Goal: Contribute content: Contribute content

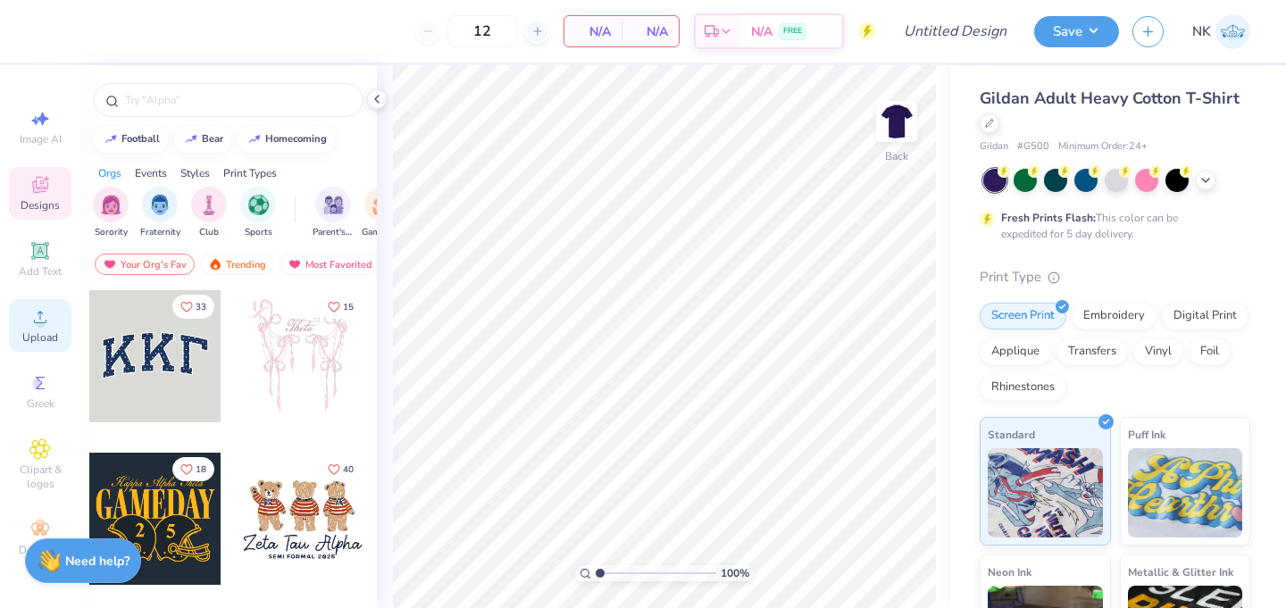
click at [41, 323] on circle at bounding box center [40, 323] width 10 height 10
click at [29, 318] on icon at bounding box center [39, 316] width 21 height 21
click at [43, 318] on icon at bounding box center [39, 316] width 21 height 21
click at [44, 329] on div "Upload" at bounding box center [40, 325] width 62 height 53
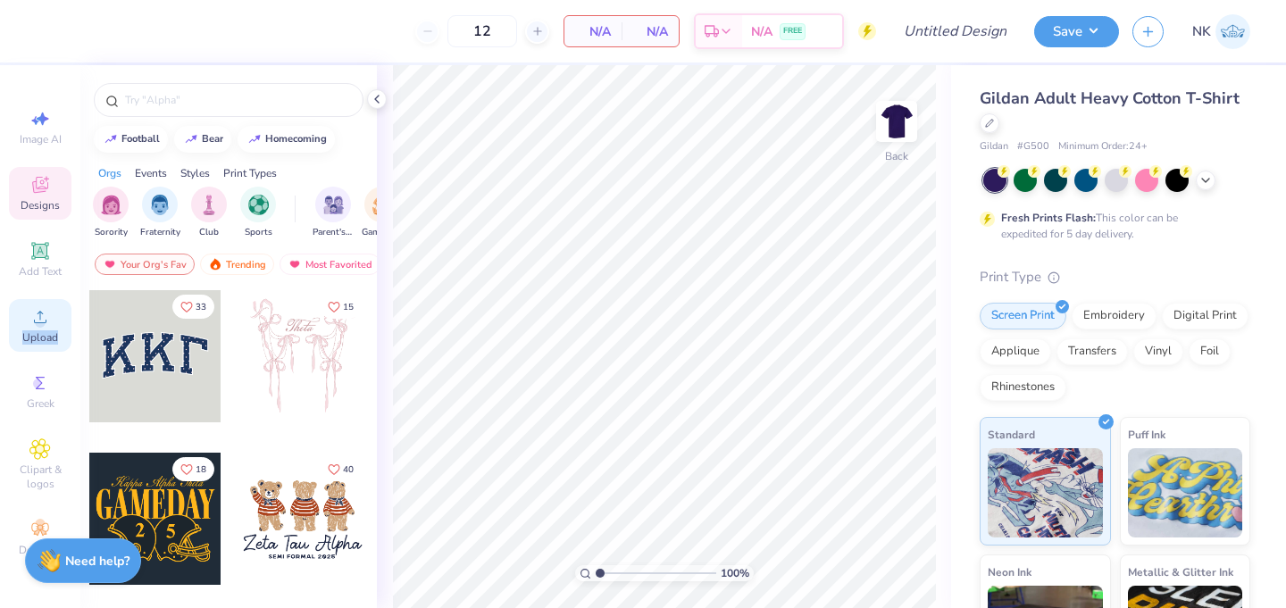
click at [40, 337] on span "Upload" at bounding box center [40, 337] width 36 height 14
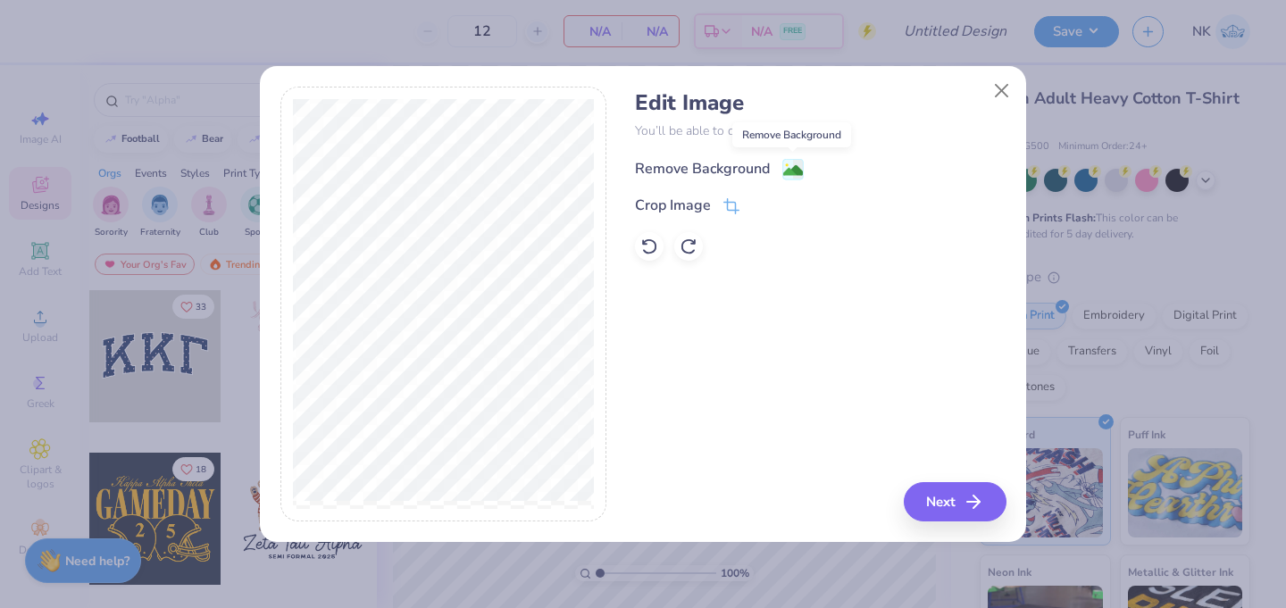
click at [783, 174] on rect at bounding box center [793, 169] width 21 height 21
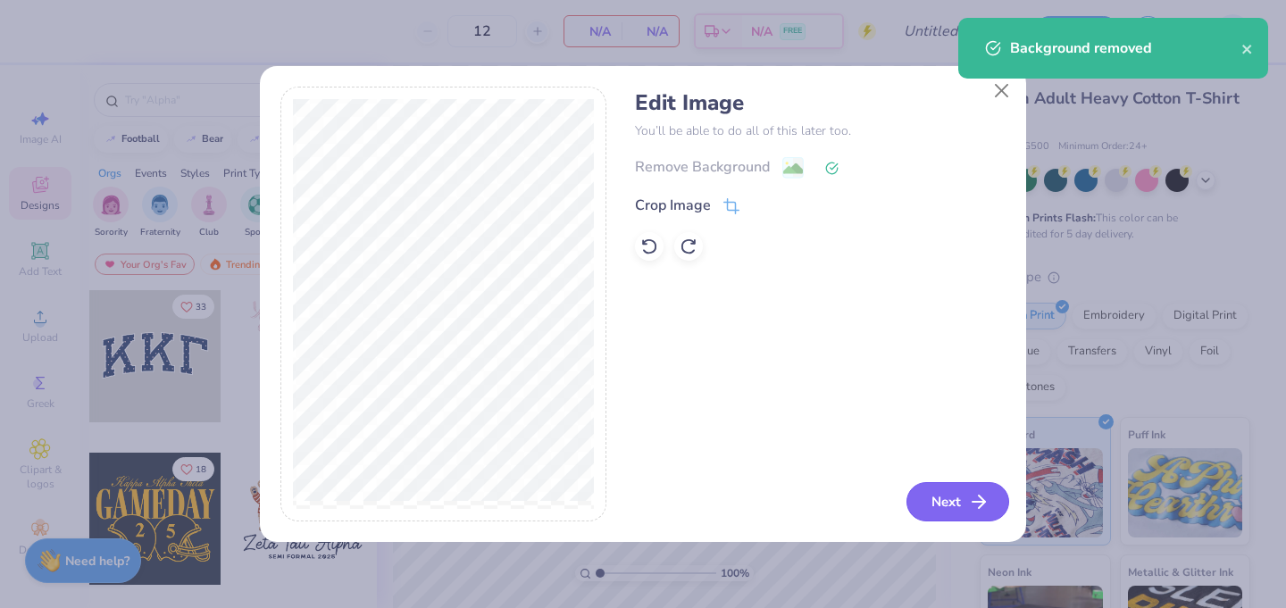
click at [979, 510] on icon "button" at bounding box center [978, 501] width 21 height 21
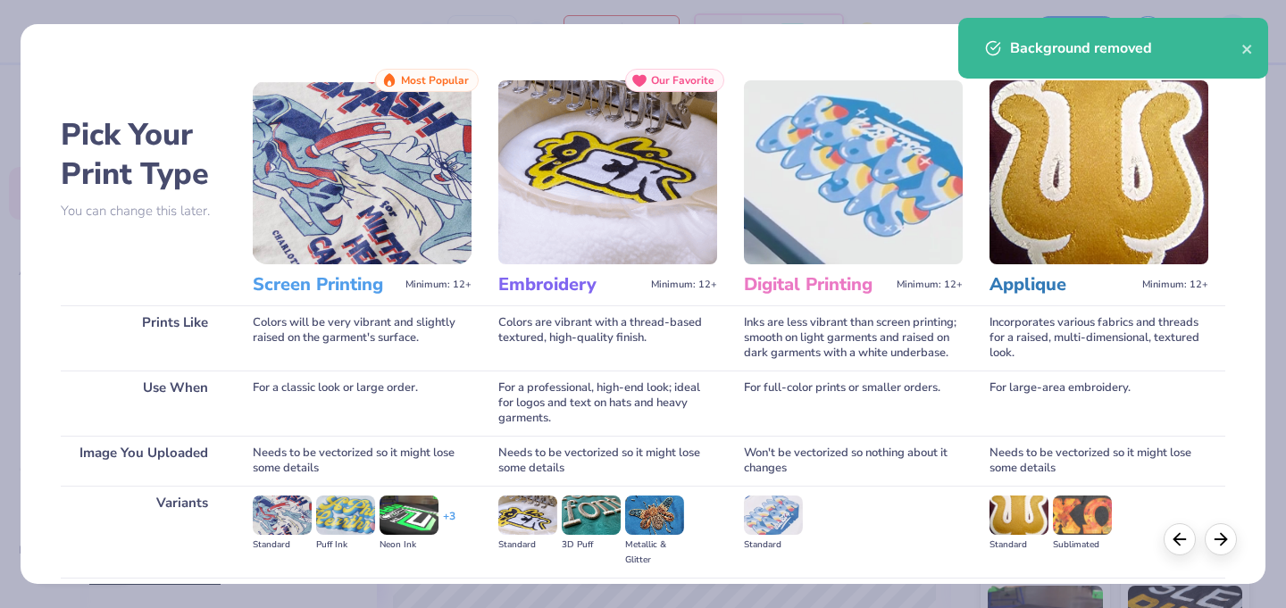
scroll to position [193, 0]
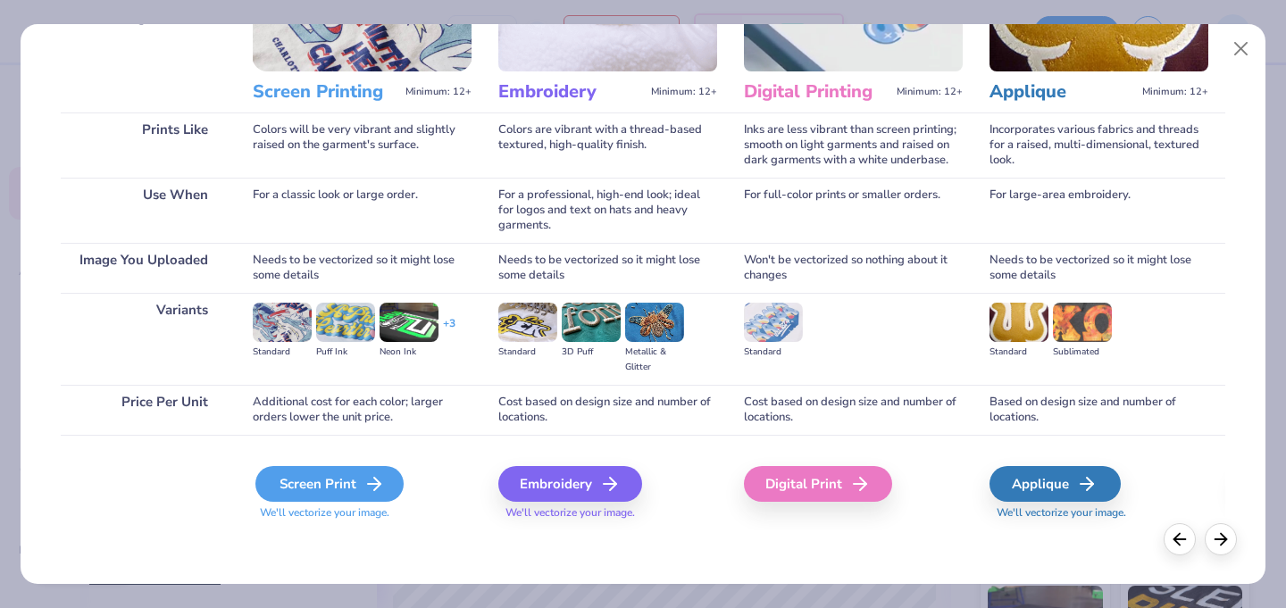
click at [353, 486] on div "Screen Print" at bounding box center [329, 484] width 148 height 36
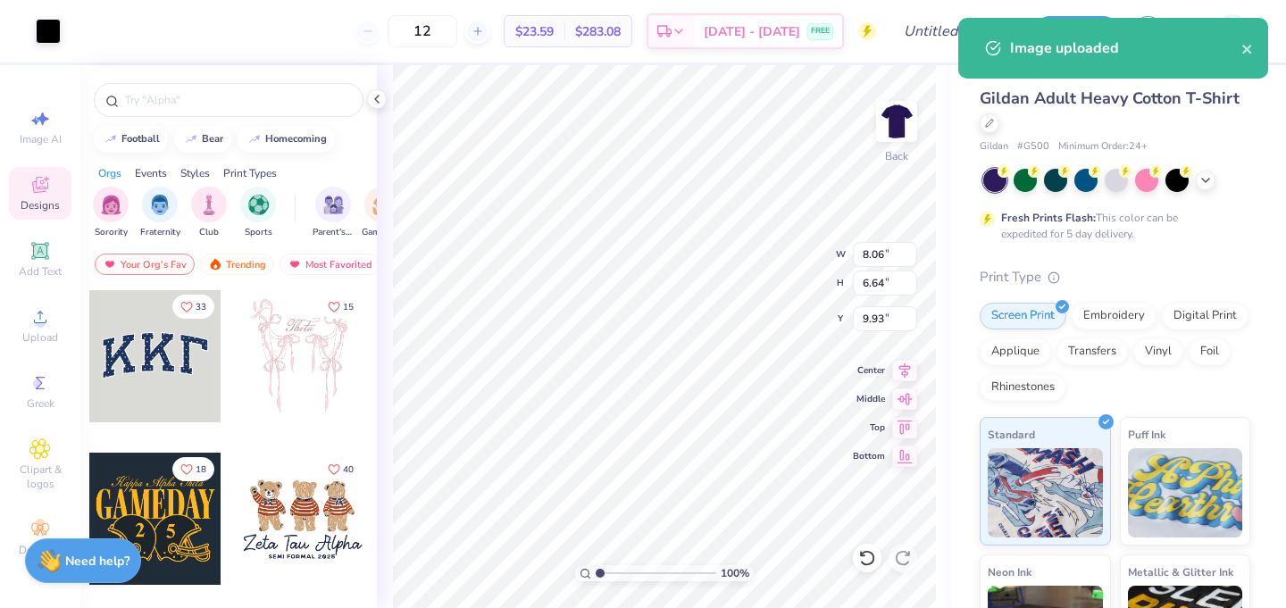
type input "2.26"
type input "11.13"
type input "9.16"
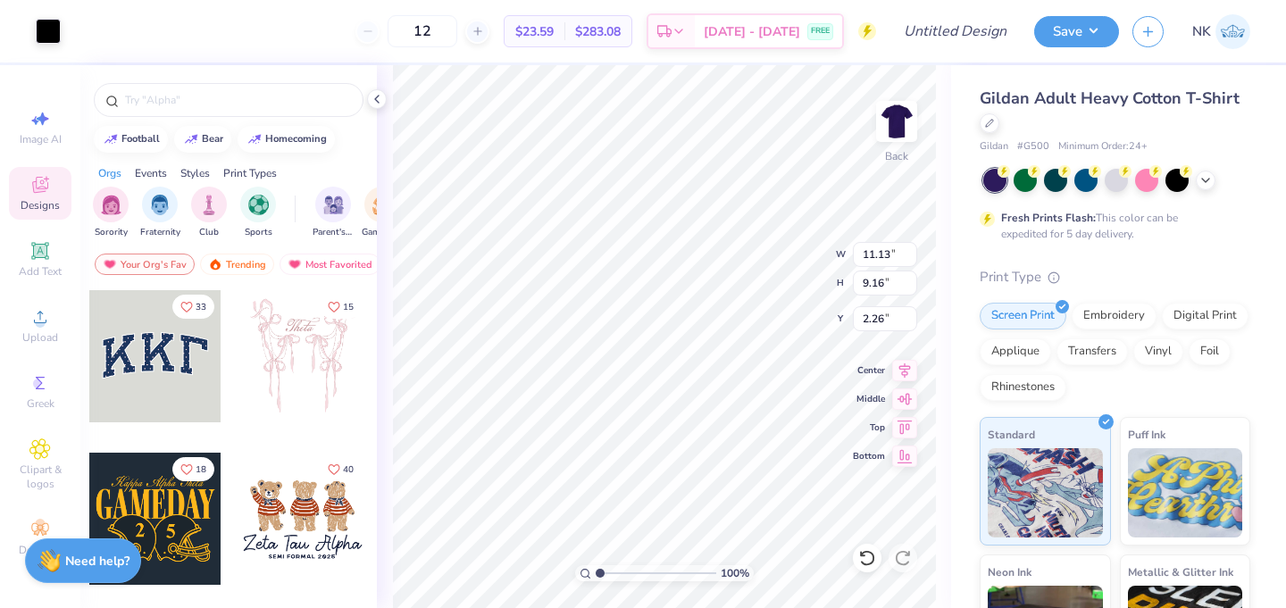
type input "3.00"
click at [979, 24] on input "Design Title" at bounding box center [976, 31] width 87 height 36
click at [964, 30] on input "NSA Merch" at bounding box center [976, 31] width 87 height 36
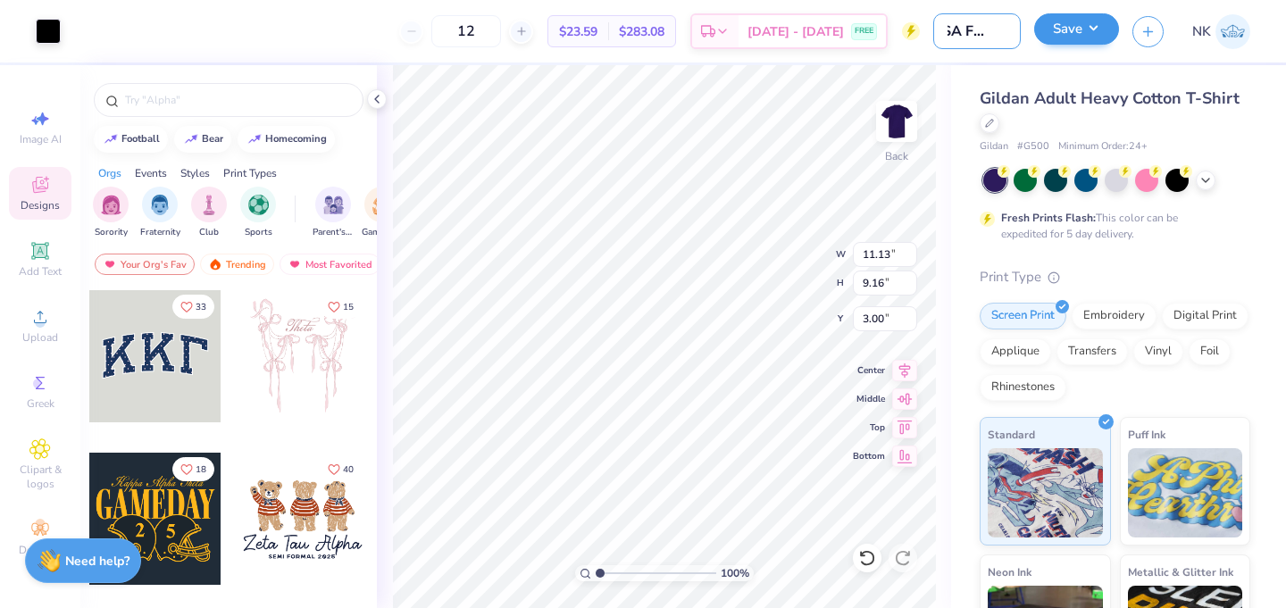
type input "NSA Fall Merch"
click at [1060, 40] on button "Save" at bounding box center [1076, 28] width 85 height 31
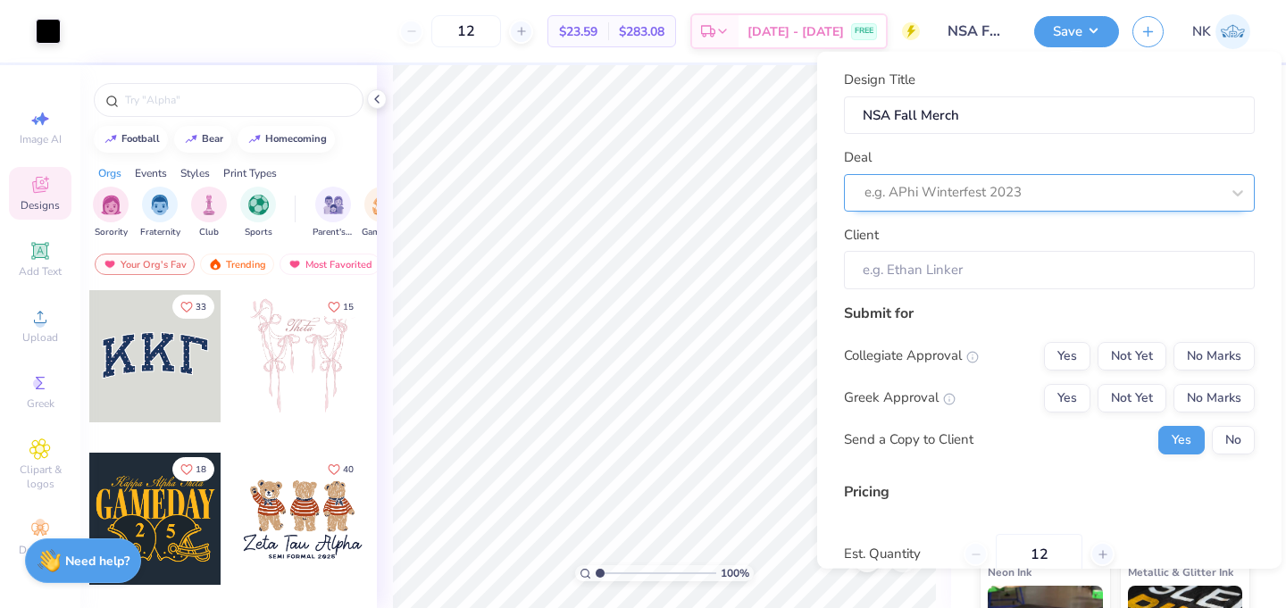
click at [903, 198] on div at bounding box center [1041, 192] width 355 height 24
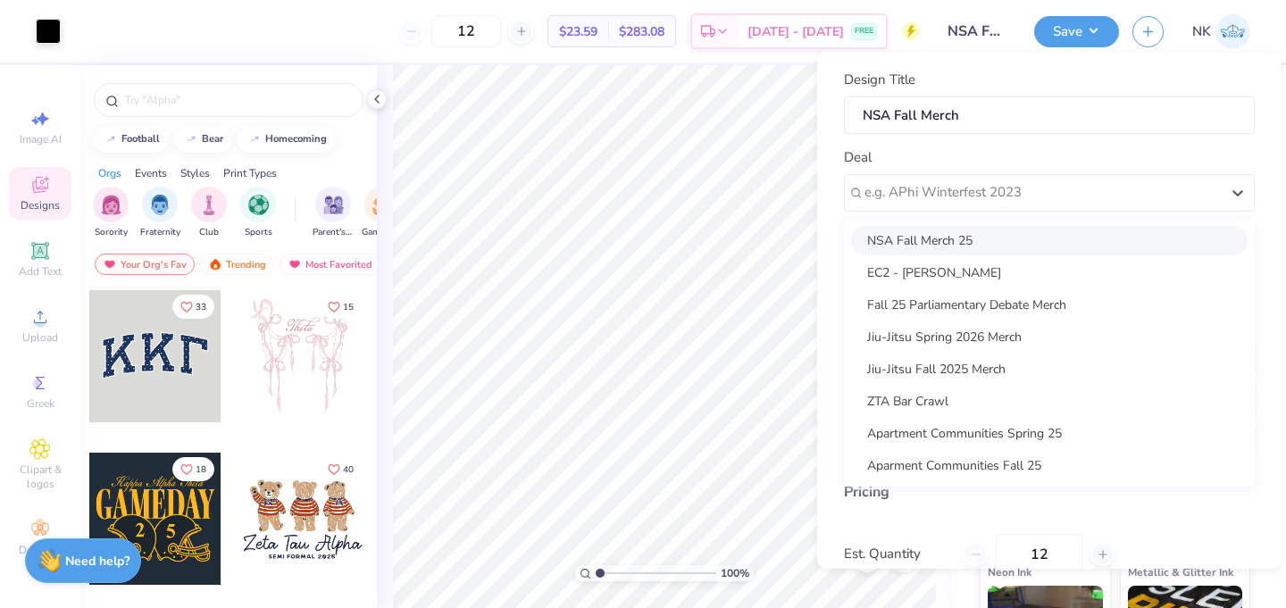
click at [917, 230] on div "NSA Fall Merch 25" at bounding box center [1049, 239] width 396 height 29
type input "[PERSON_NAME]"
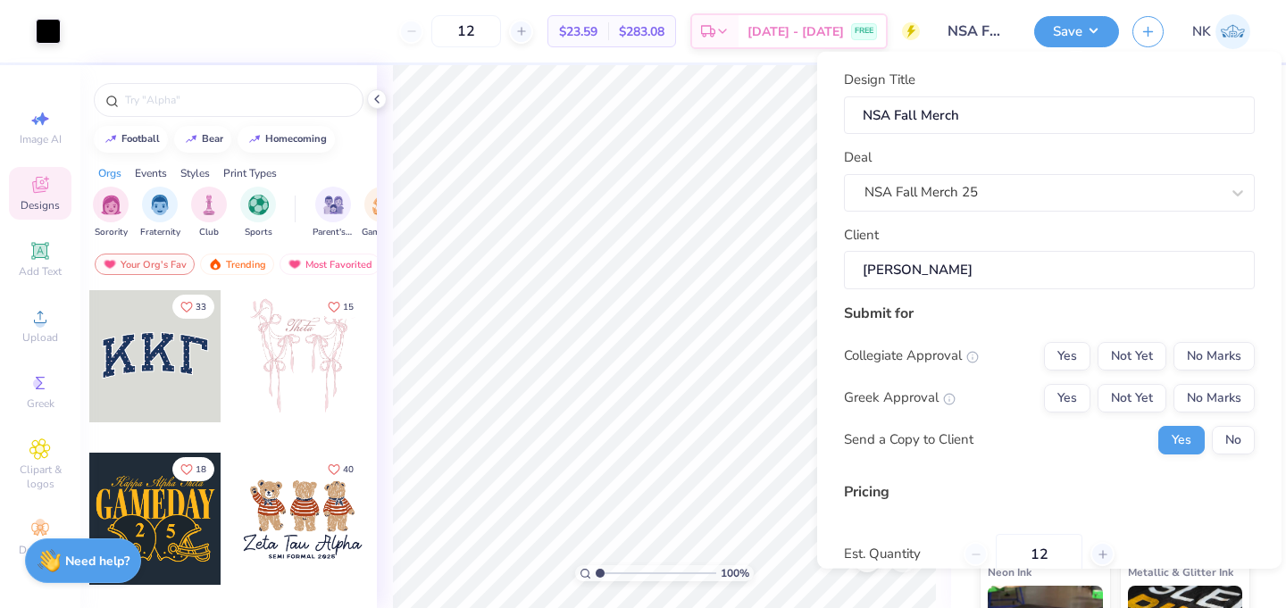
click at [917, 284] on input "[PERSON_NAME]" at bounding box center [1049, 270] width 411 height 38
click at [1218, 396] on button "No Marks" at bounding box center [1213, 397] width 81 height 29
click at [1220, 435] on button "No" at bounding box center [1233, 439] width 43 height 29
click at [1130, 355] on button "Not Yet" at bounding box center [1131, 355] width 69 height 29
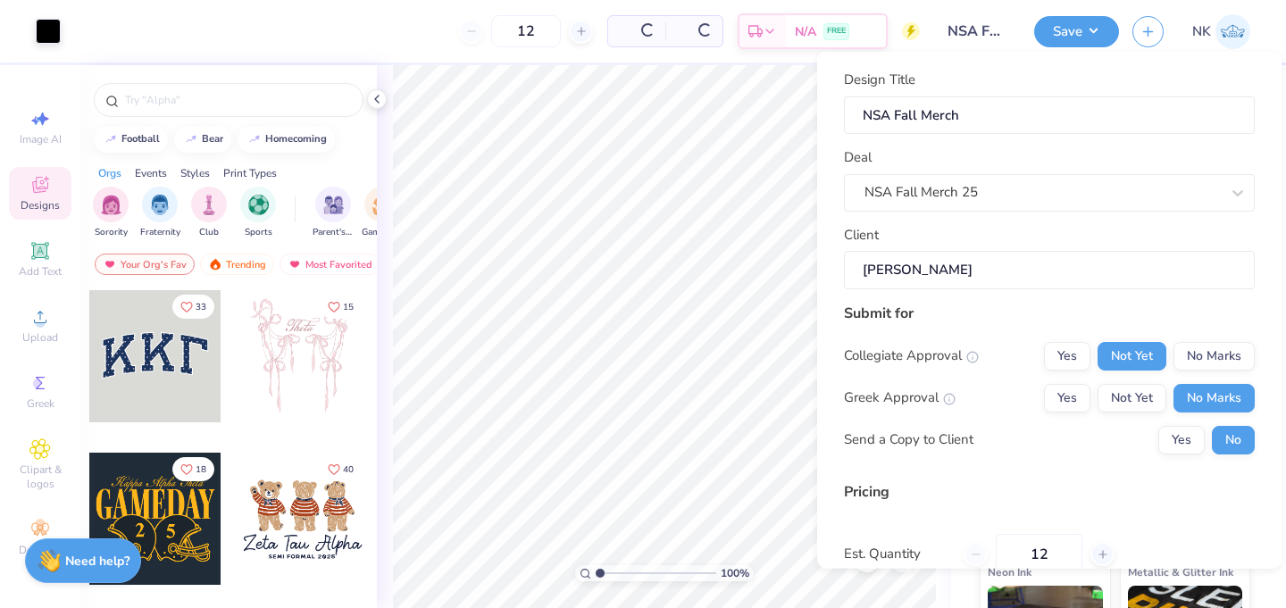
type input "$23.59"
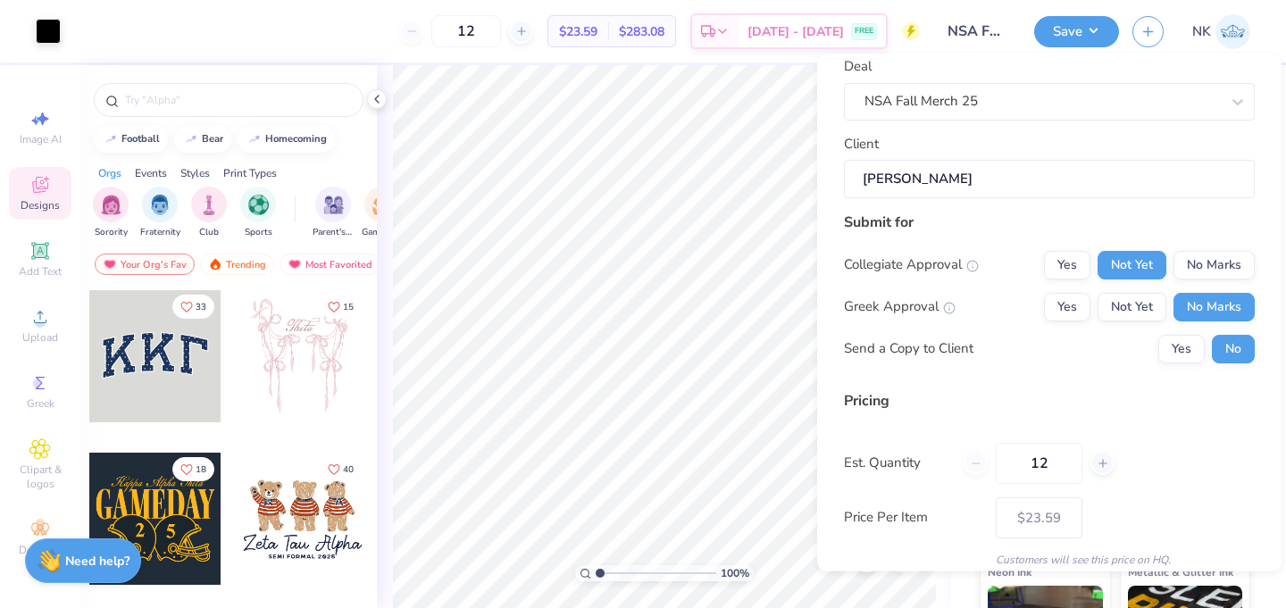
click at [979, 363] on div "Submit for Collegiate Approval Yes Not Yet No Marks Greek Approval Yes Not Yet …" at bounding box center [1049, 294] width 411 height 165
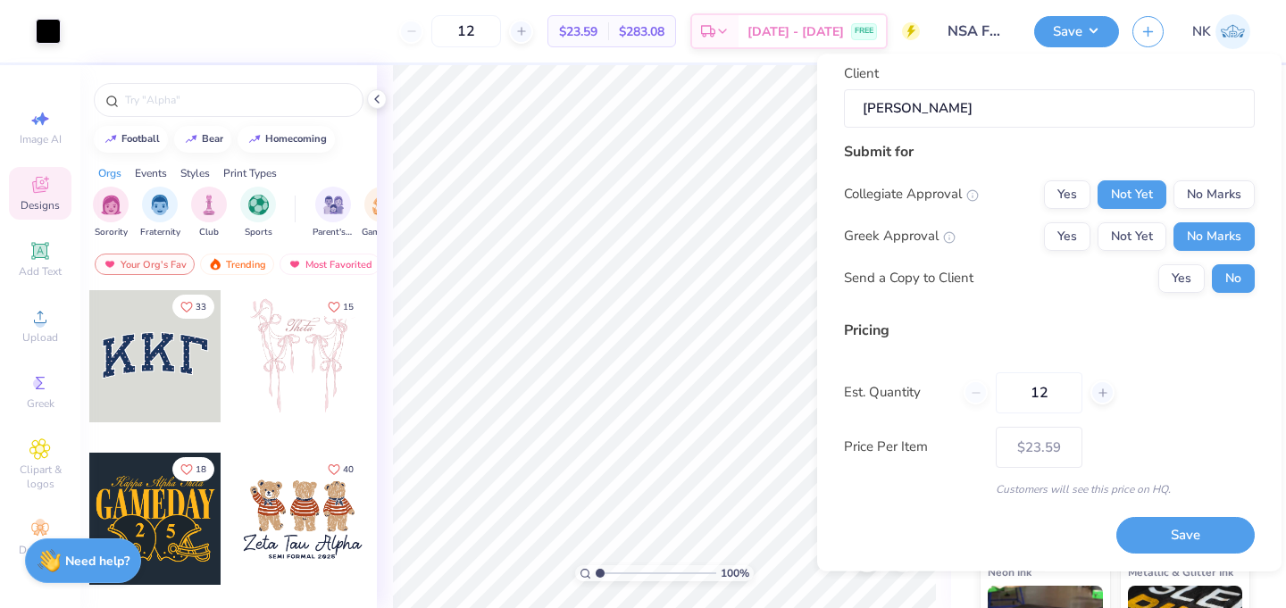
click at [999, 313] on div "Design Title NSA Fall Merch Deal NSA Fall Merch 25 Client [PERSON_NAME] Submit …" at bounding box center [1049, 203] width 411 height 589
click at [1039, 388] on input "12" at bounding box center [1038, 392] width 87 height 41
type input "36"
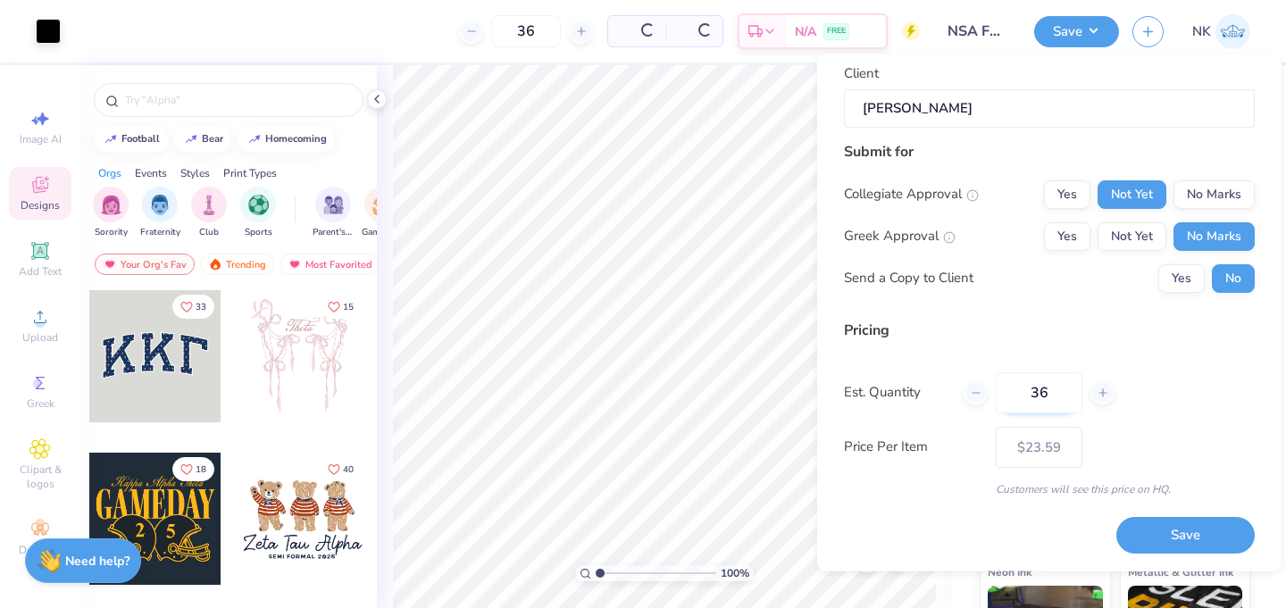
type input "36"
type input "$13.47"
type input "3"
type input "0"
type input "030"
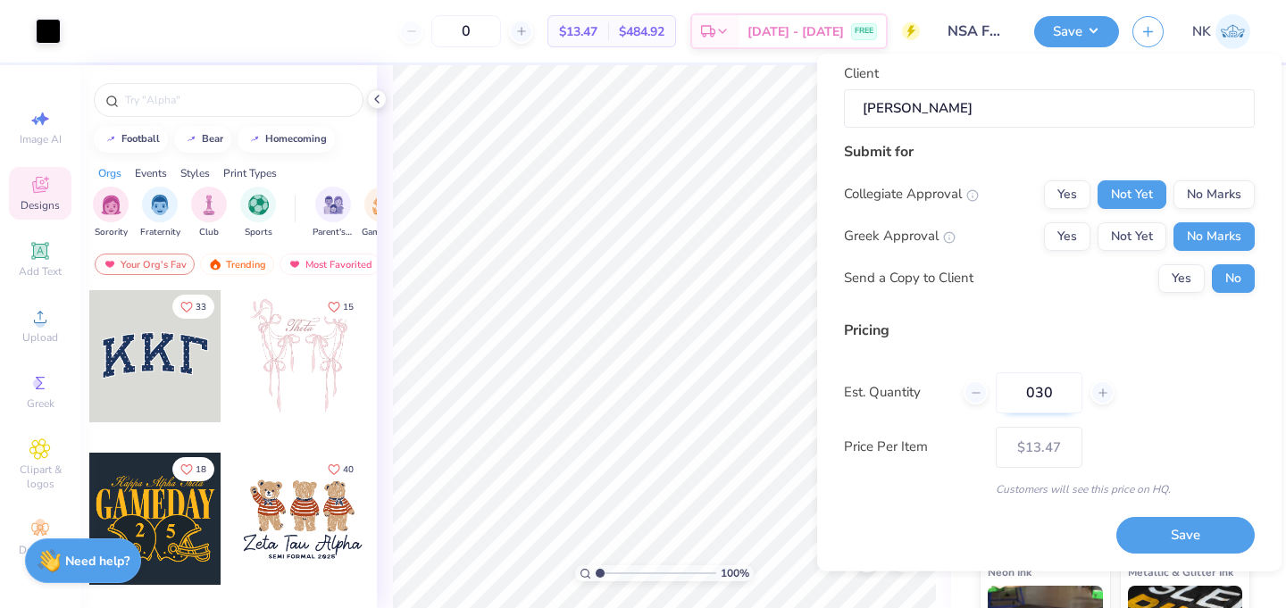
type input "30"
type input "$14.37"
type input "030"
click at [1071, 305] on div "Submit for Collegiate Approval Yes Not Yet No Marks Greek Approval Yes Not Yet …" at bounding box center [1049, 223] width 411 height 165
click at [1167, 530] on button "Save" at bounding box center [1185, 536] width 138 height 37
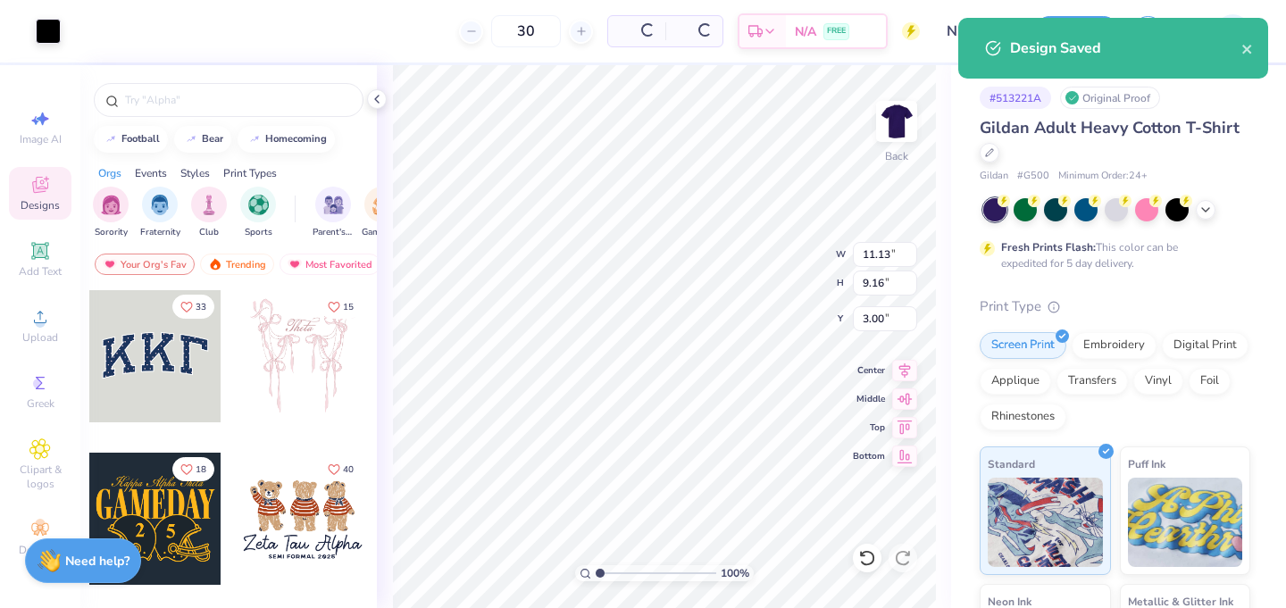
type input "$14.37"
